Goal: Download file/media

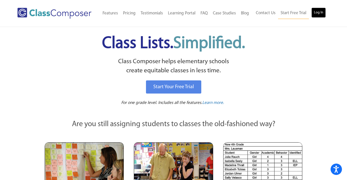
click at [319, 11] on link "Log In" at bounding box center [319, 13] width 14 height 10
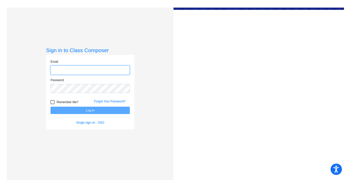
type input "[EMAIL_ADDRESS][DOMAIN_NAME]"
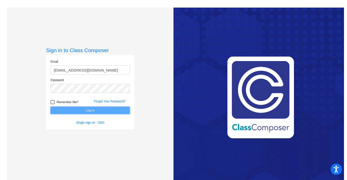
click at [79, 111] on button "Log In" at bounding box center [90, 110] width 79 height 7
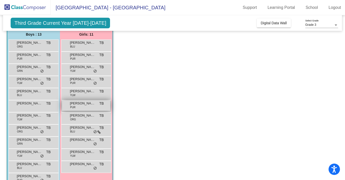
scroll to position [42, 0]
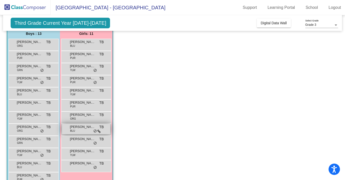
click at [85, 130] on div "[PERSON_NAME] BLU TB lock do_not_disturb_alt" at bounding box center [86, 129] width 48 height 10
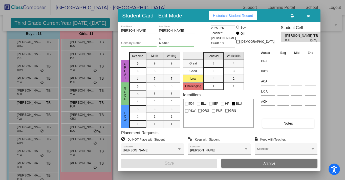
click at [306, 15] on button "button" at bounding box center [308, 15] width 16 height 9
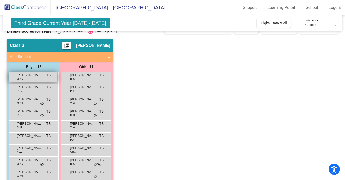
scroll to position [0, 0]
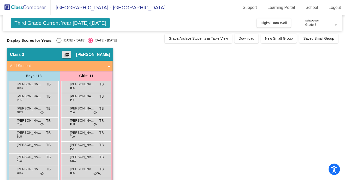
click at [70, 53] on mat-icon "picture_as_pdf" at bounding box center [67, 55] width 6 height 7
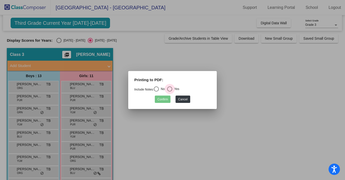
click at [170, 90] on div "Select an option" at bounding box center [169, 88] width 5 height 5
click at [170, 91] on input "Yes" at bounding box center [169, 91] width 0 height 0
radio input "true"
click at [166, 98] on button "Confirm" at bounding box center [163, 99] width 16 height 7
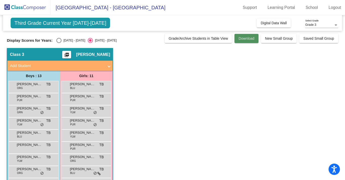
click at [240, 40] on span "Download" at bounding box center [246, 38] width 16 height 4
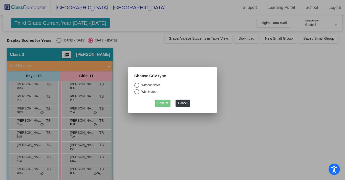
click at [137, 86] on div "Select an option" at bounding box center [136, 85] width 5 height 5
click at [137, 88] on input "Without Notes" at bounding box center [136, 88] width 0 height 0
radio input "true"
click at [164, 102] on button "Confirm" at bounding box center [163, 103] width 16 height 7
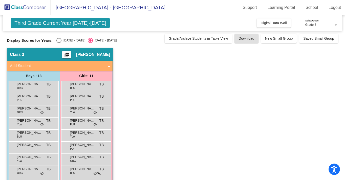
click at [109, 67] on span at bounding box center [109, 66] width 2 height 6
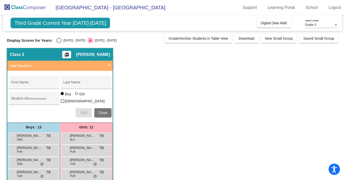
click at [108, 64] on span at bounding box center [109, 66] width 2 height 6
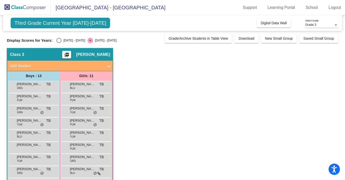
click at [70, 53] on mat-icon "picture_as_pdf" at bounding box center [67, 55] width 6 height 7
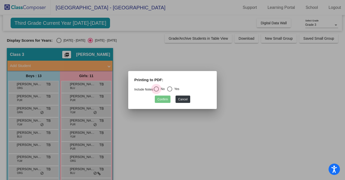
click at [159, 88] on div "Select an option" at bounding box center [156, 88] width 5 height 5
click at [156, 91] on input "No" at bounding box center [156, 91] width 0 height 0
radio input "true"
click at [164, 98] on button "Confirm" at bounding box center [163, 99] width 16 height 7
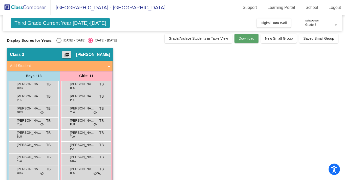
click at [245, 37] on span "Download" at bounding box center [246, 38] width 16 height 4
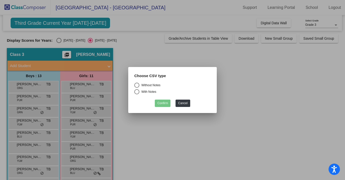
click at [137, 85] on div "Select an option" at bounding box center [136, 85] width 5 height 5
click at [137, 88] on input "Without Notes" at bounding box center [136, 88] width 0 height 0
radio input "true"
click at [157, 102] on button "Confirm" at bounding box center [163, 103] width 16 height 7
